Goal: Information Seeking & Learning: Learn about a topic

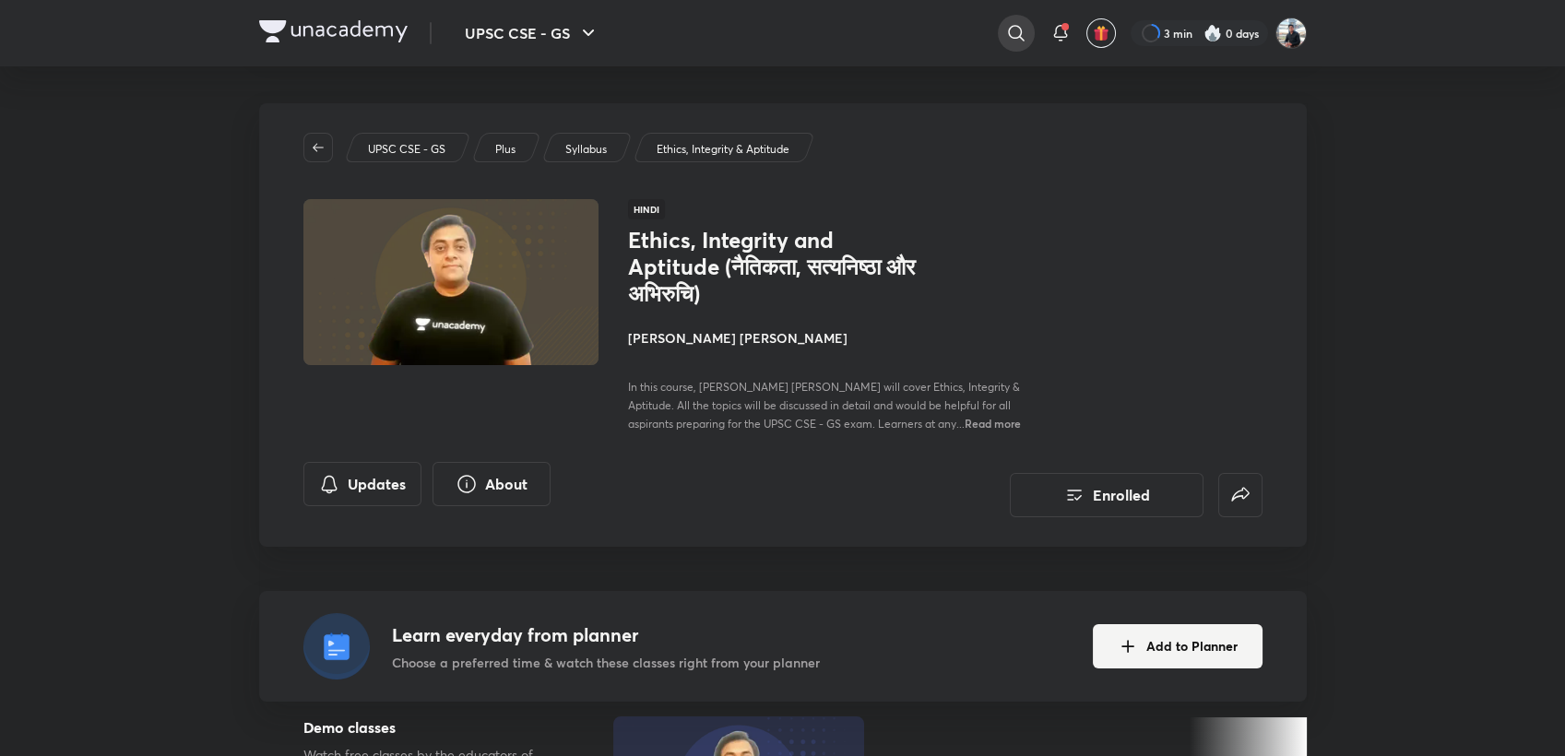
click at [1008, 26] on icon at bounding box center [1016, 33] width 16 height 16
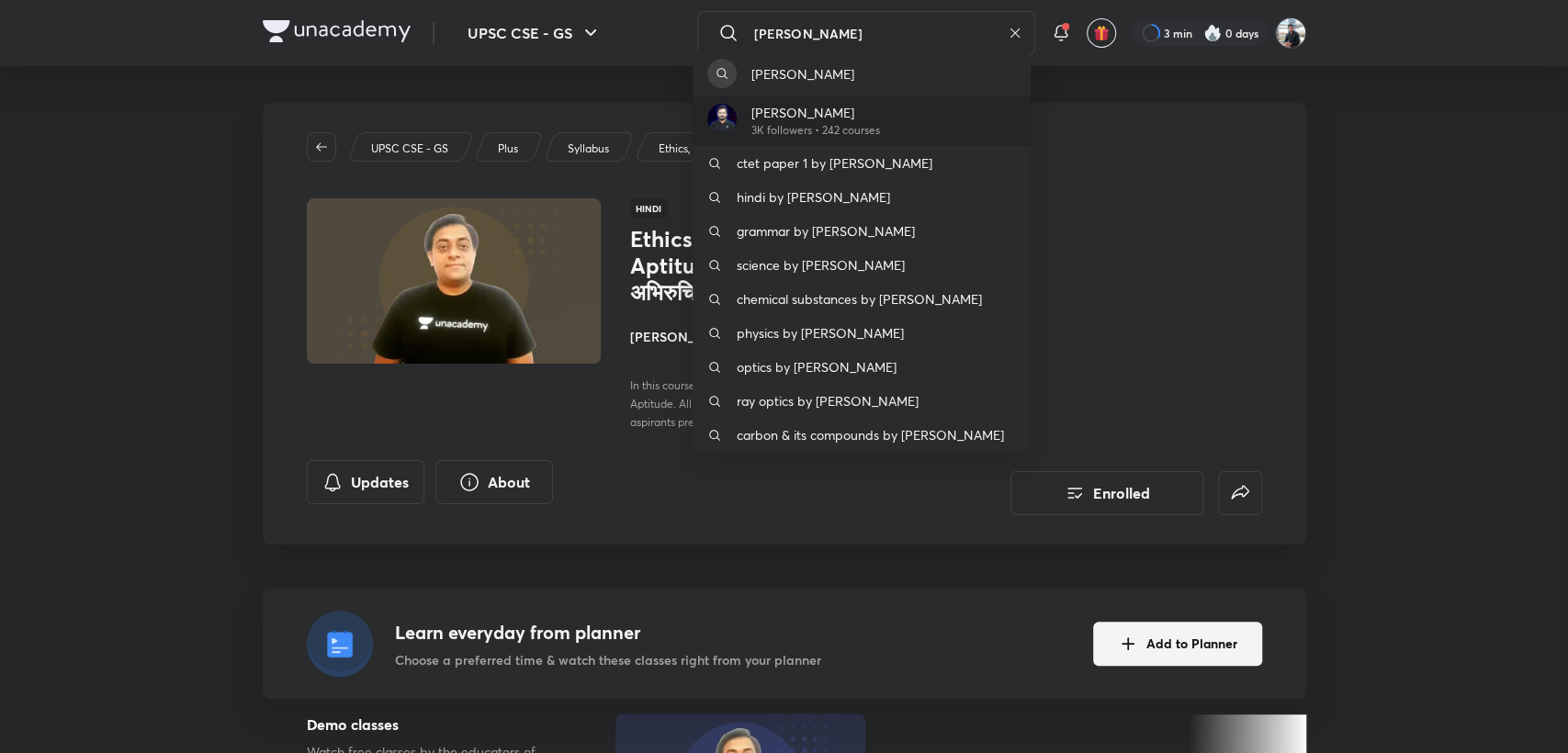
type input "[PERSON_NAME]"
click at [846, 125] on p "3K followers • 242 courses" at bounding box center [815, 130] width 129 height 17
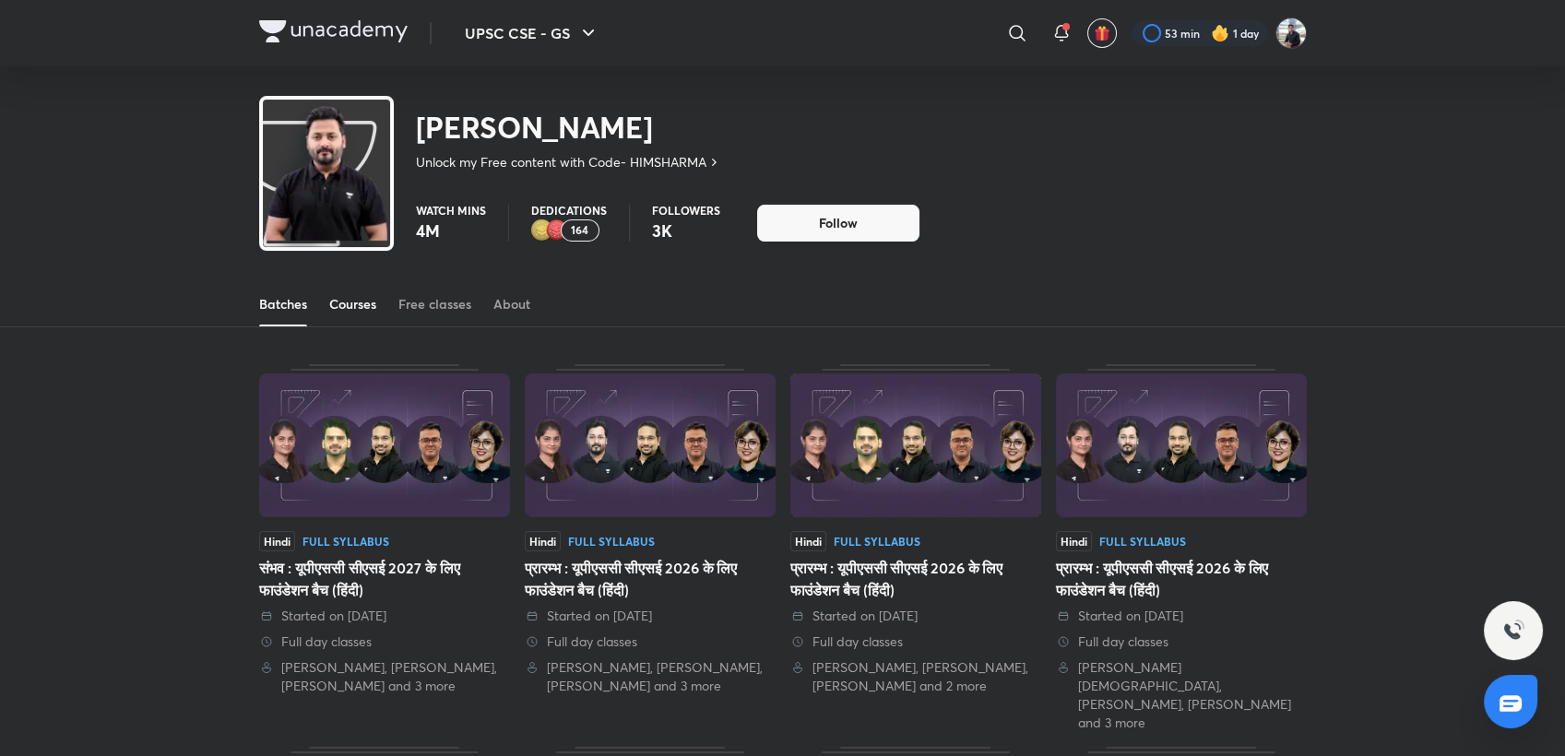
click at [365, 307] on div "Courses" at bounding box center [352, 304] width 47 height 18
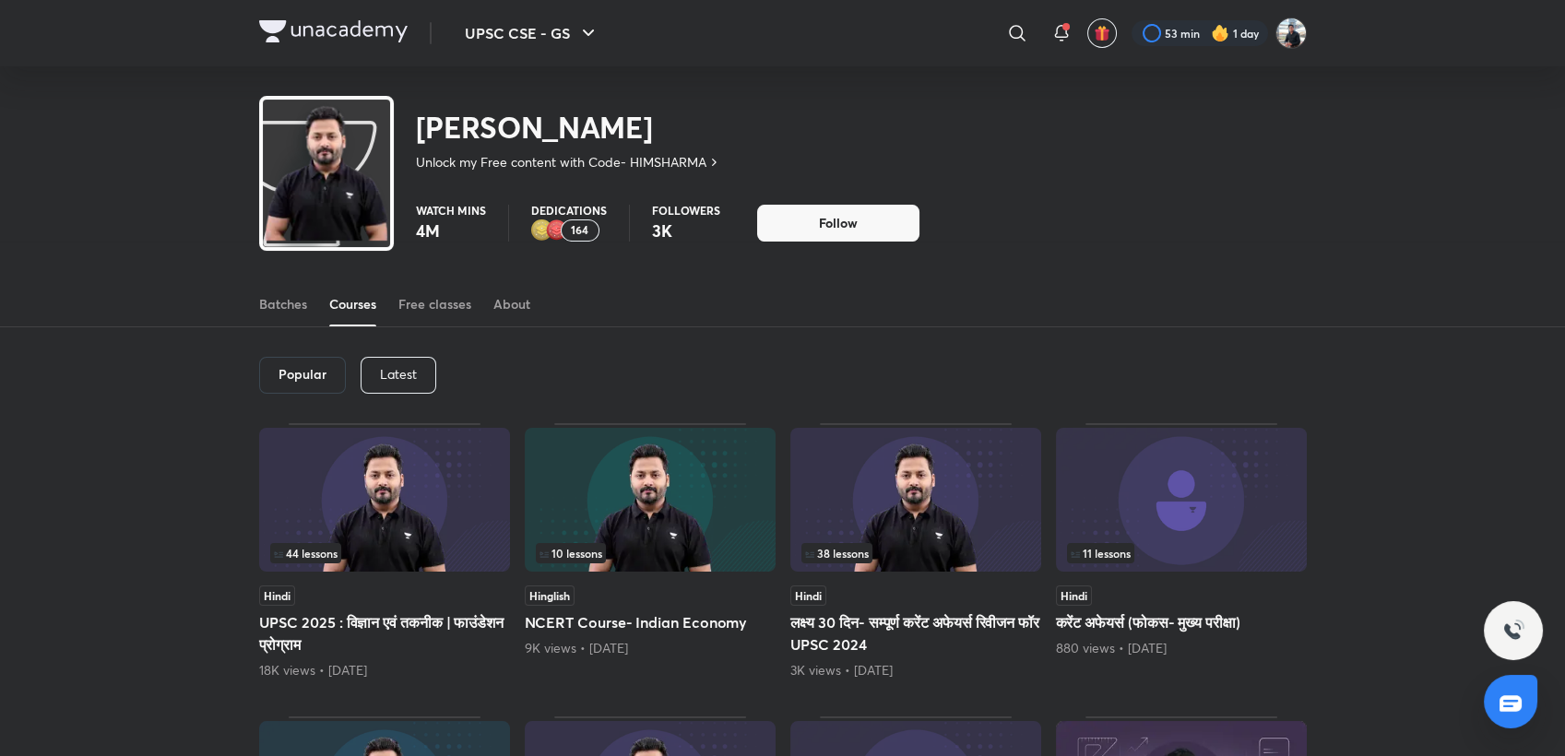
click at [406, 371] on p "Latest" at bounding box center [398, 374] width 37 height 15
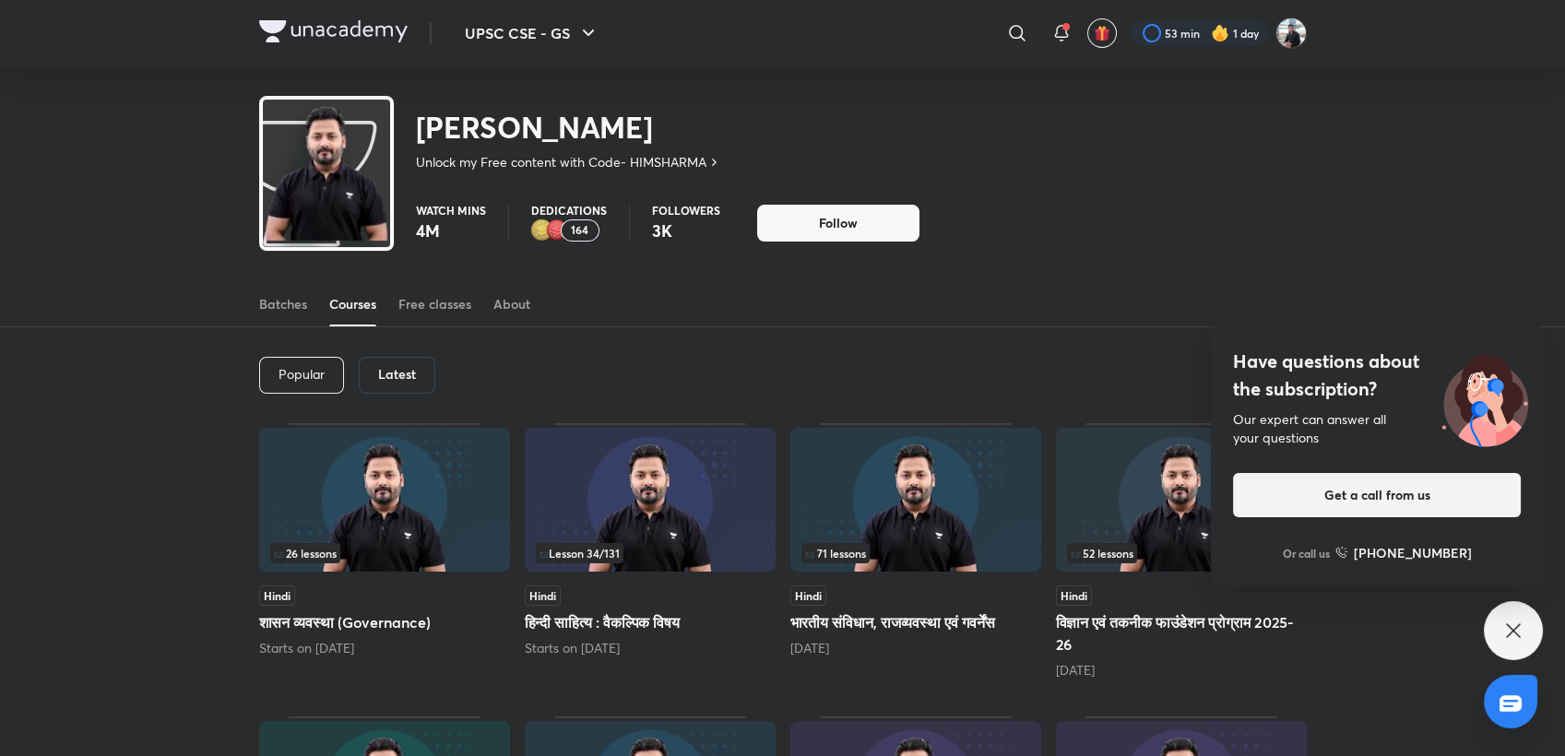
click at [1504, 627] on icon at bounding box center [1513, 631] width 22 height 22
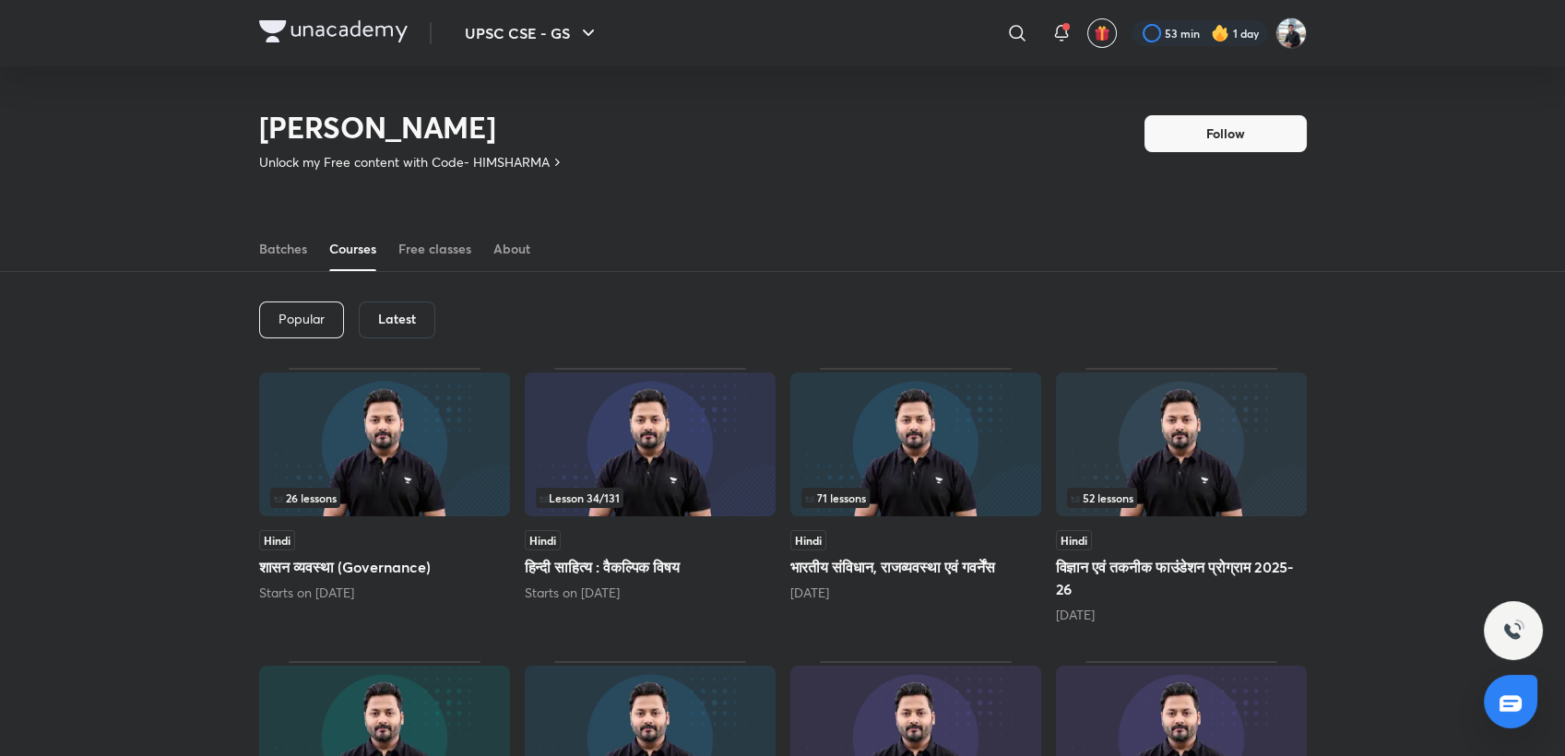
scroll to position [89, 0]
